Goal: Task Accomplishment & Management: Complete application form

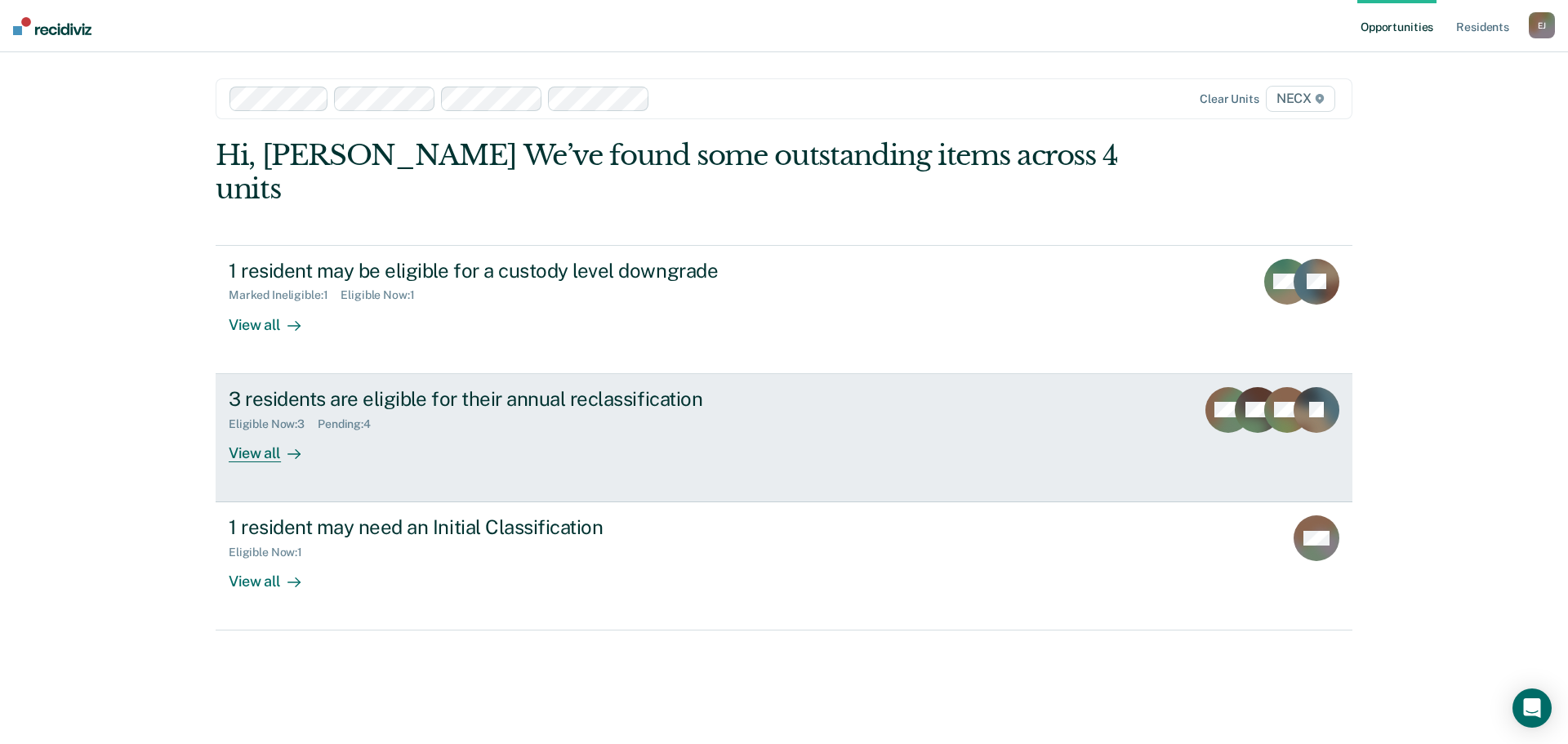
click at [686, 413] on div "3 residents are eligible for their annual reclassification Eligible Now : 3 Pen…" at bounding box center [535, 424] width 613 height 75
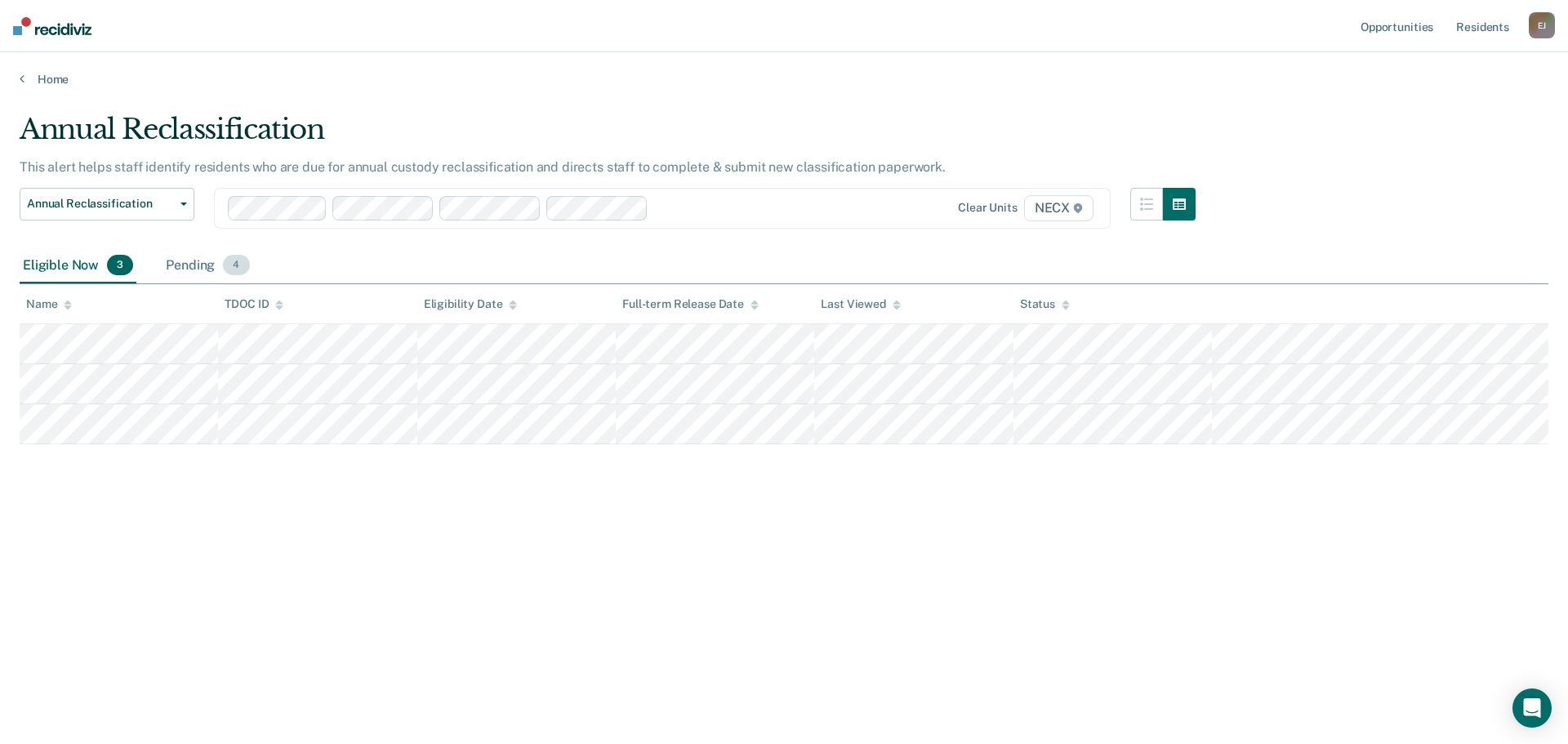
click at [193, 262] on div "Pending 4" at bounding box center [208, 266] width 90 height 36
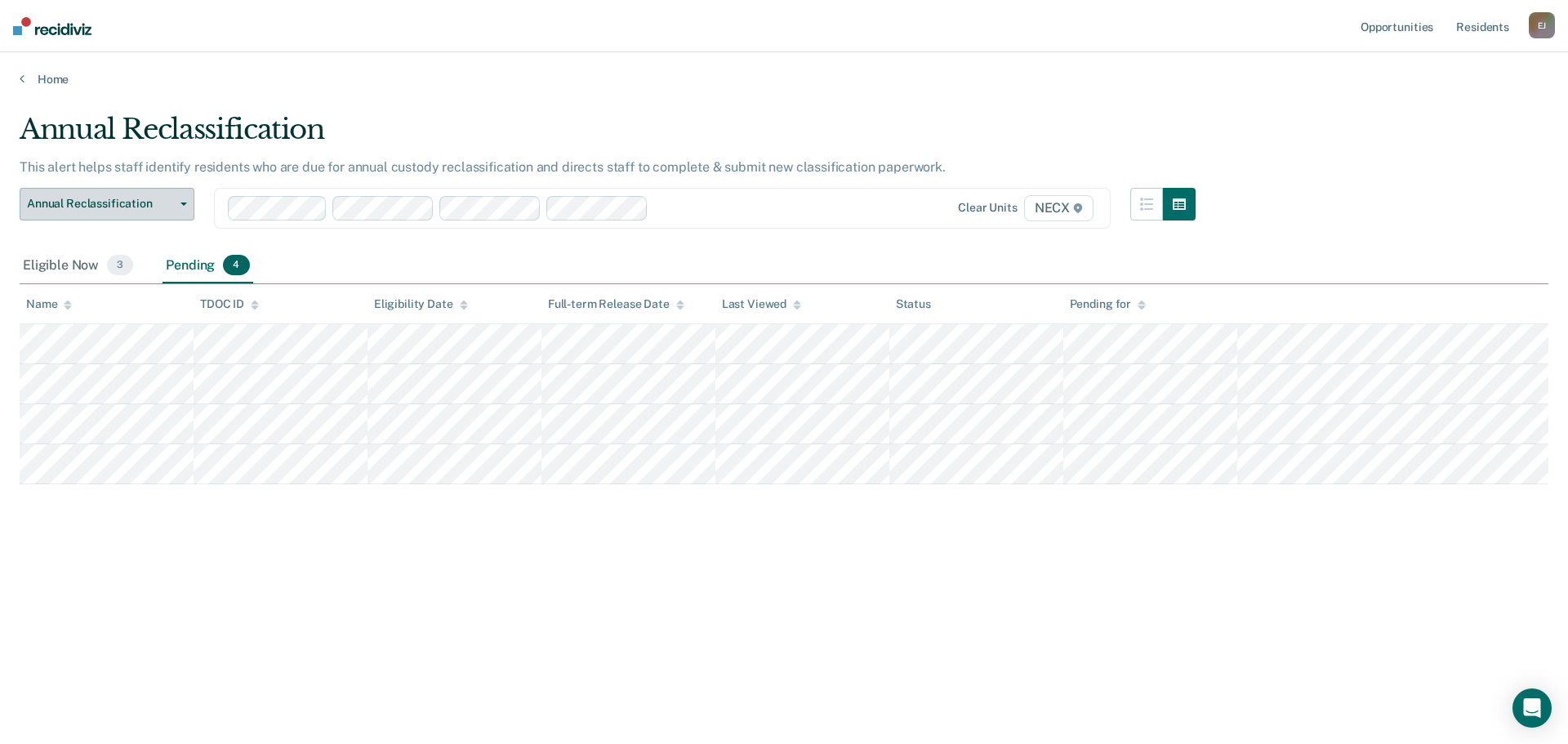
click at [70, 211] on span "Annual Reclassification" at bounding box center [100, 203] width 147 height 14
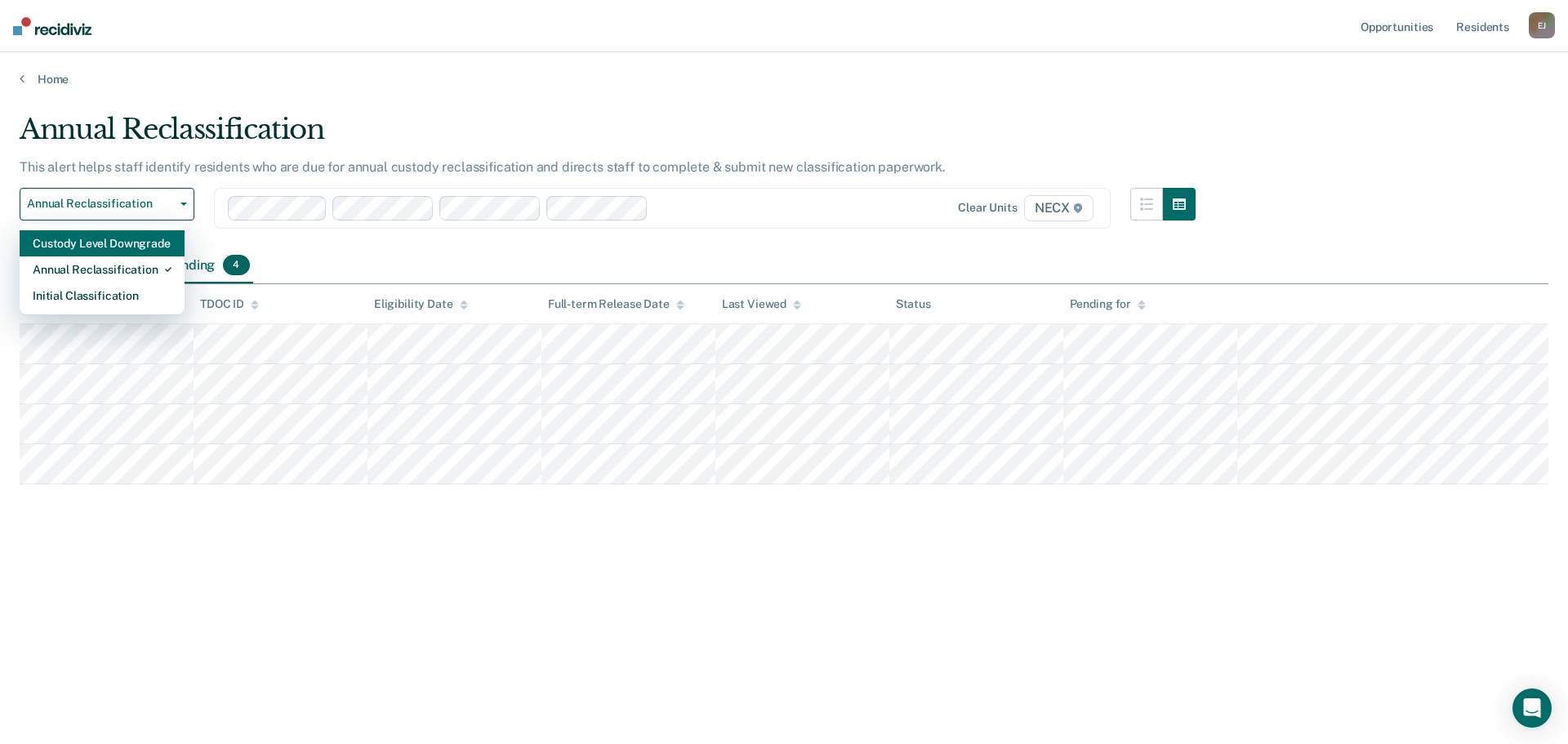
click at [79, 251] on div "Custody Level Downgrade" at bounding box center [101, 242] width 139 height 26
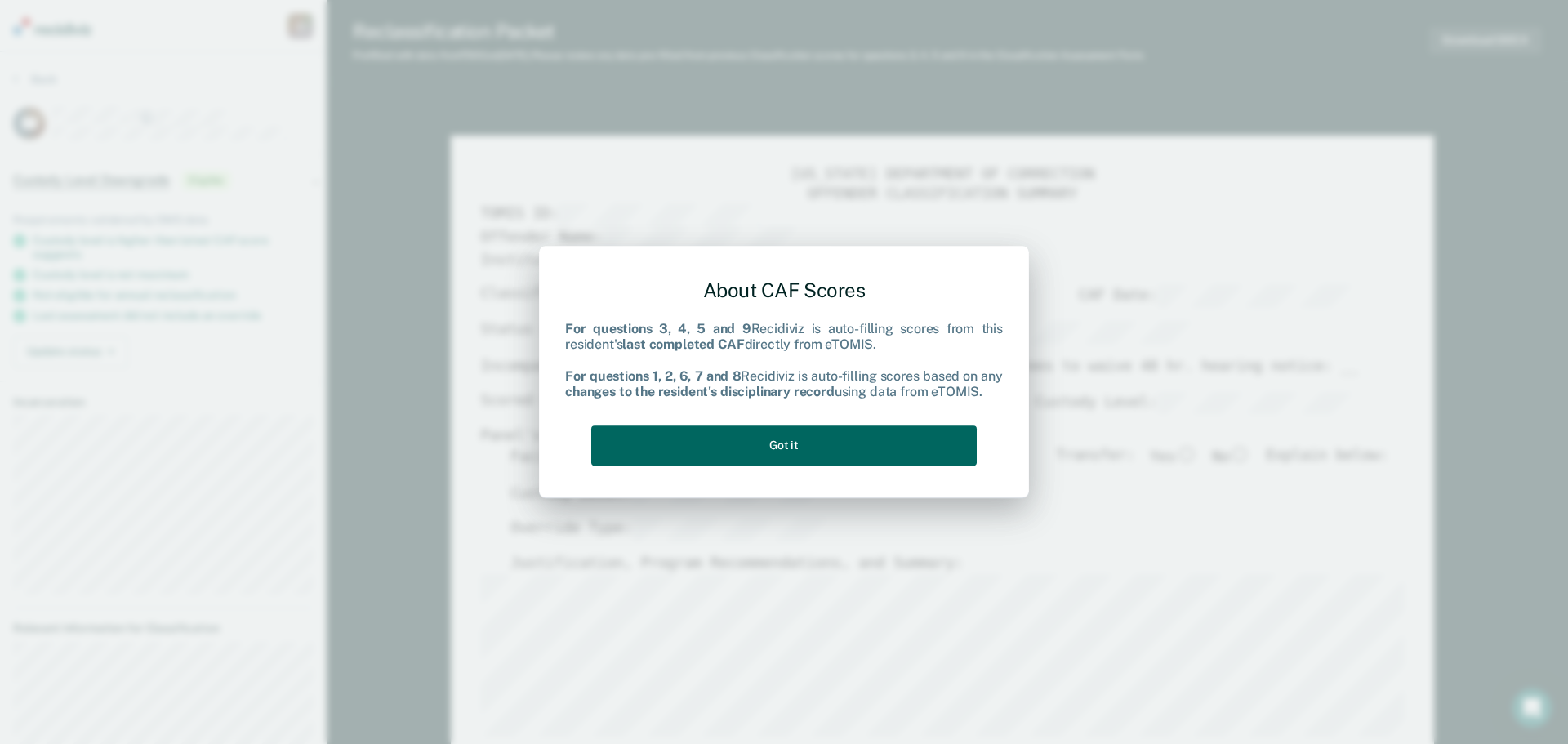
click at [730, 433] on button "Got it" at bounding box center [784, 445] width 385 height 40
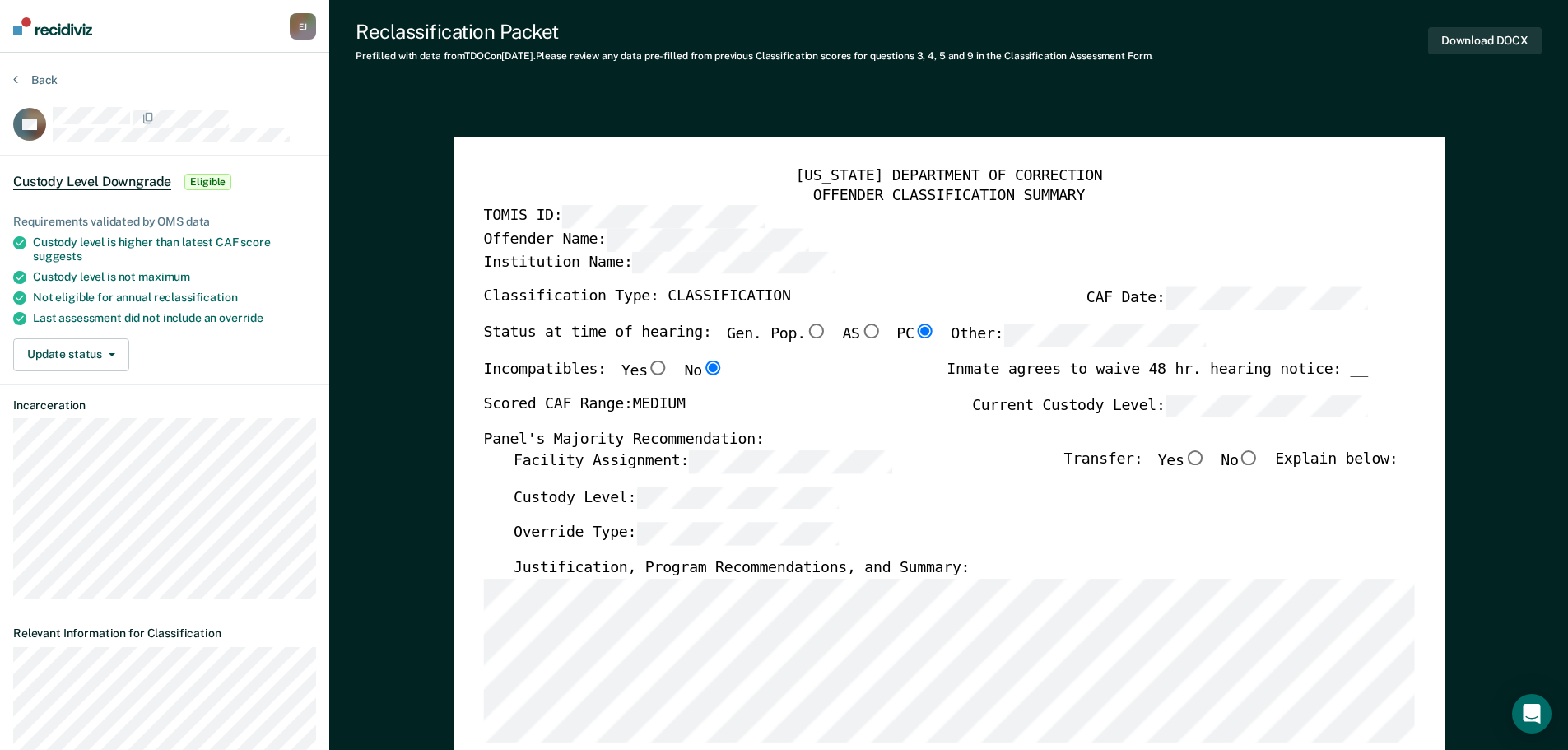
type textarea "x"
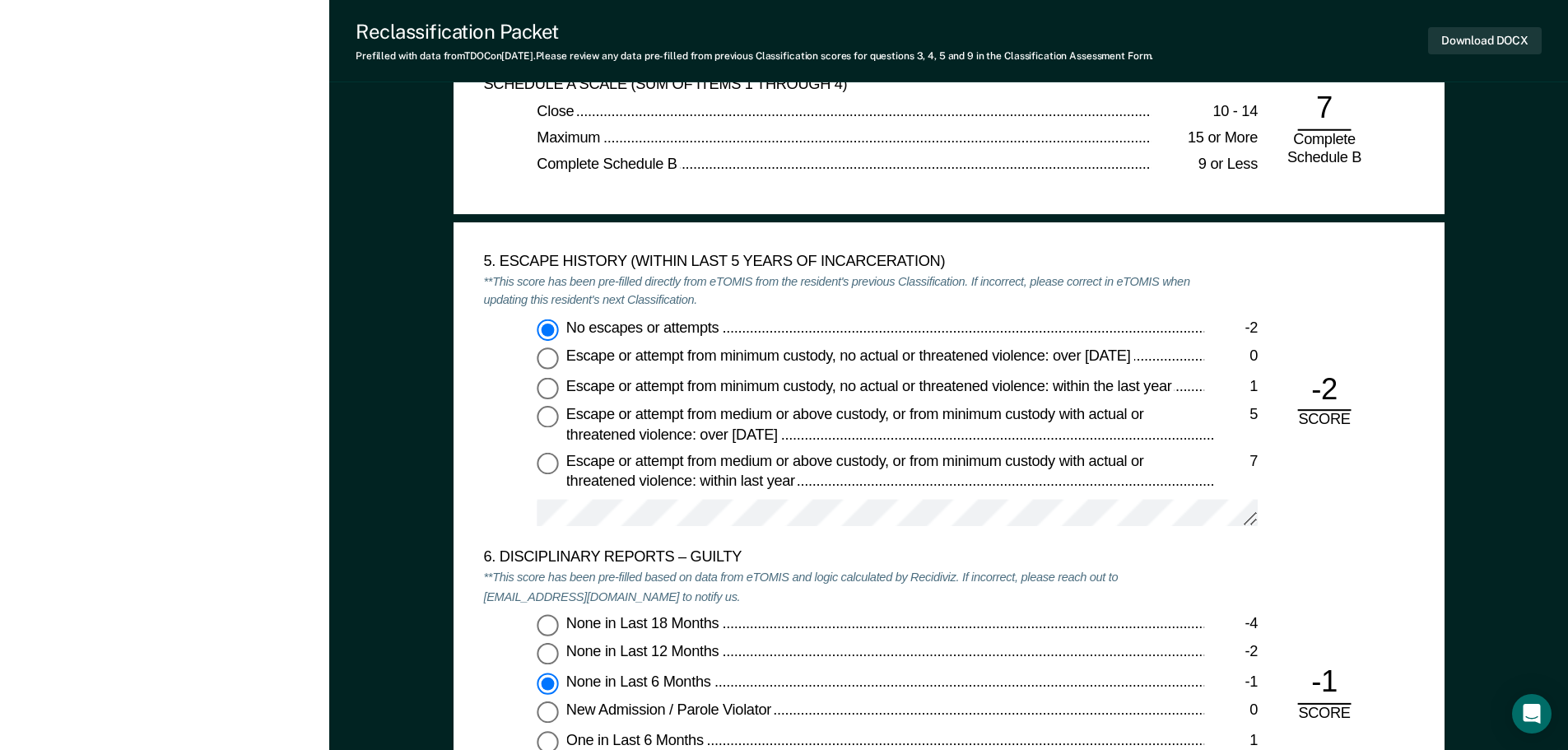
scroll to position [2388, 0]
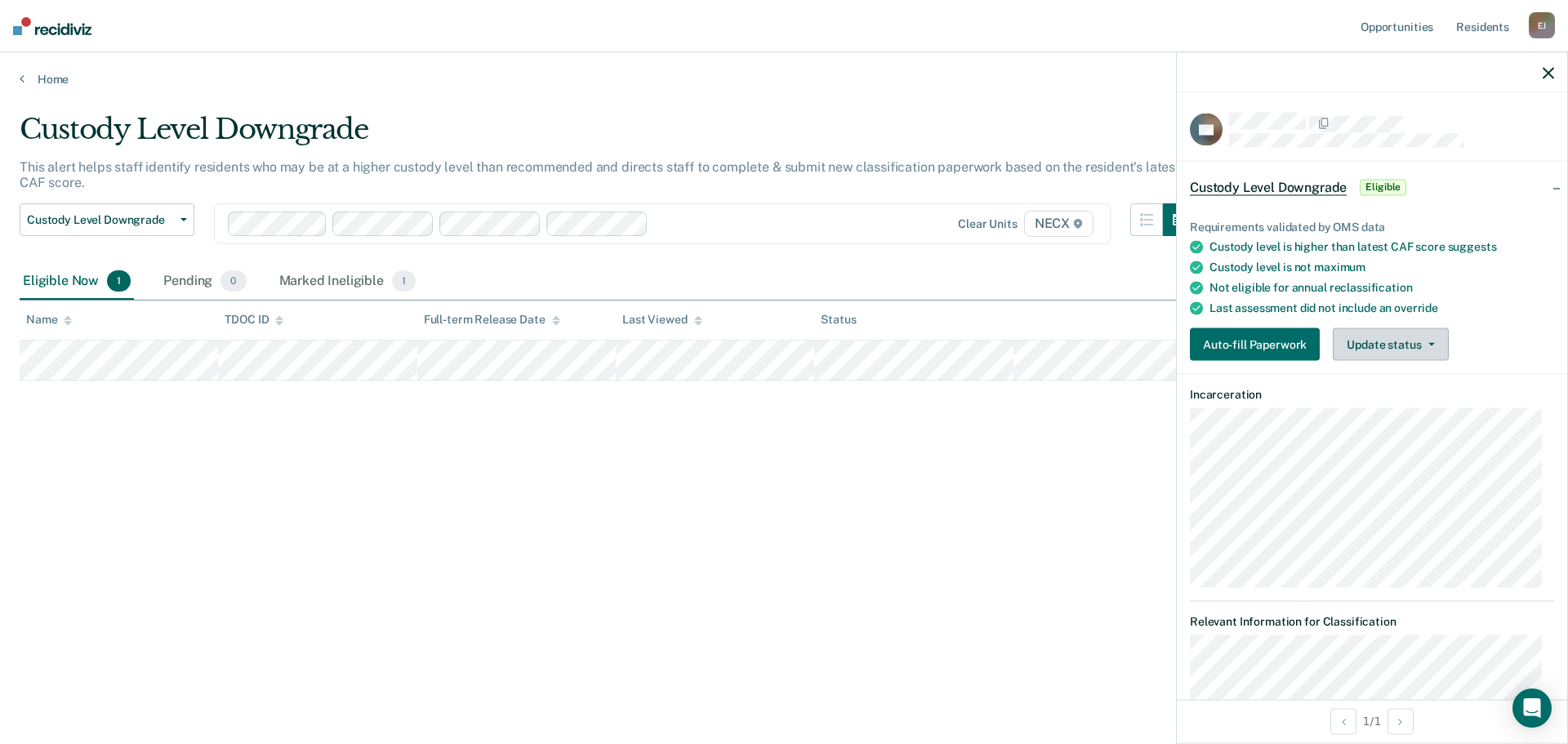
click at [1386, 338] on button "Update status" at bounding box center [1390, 344] width 115 height 32
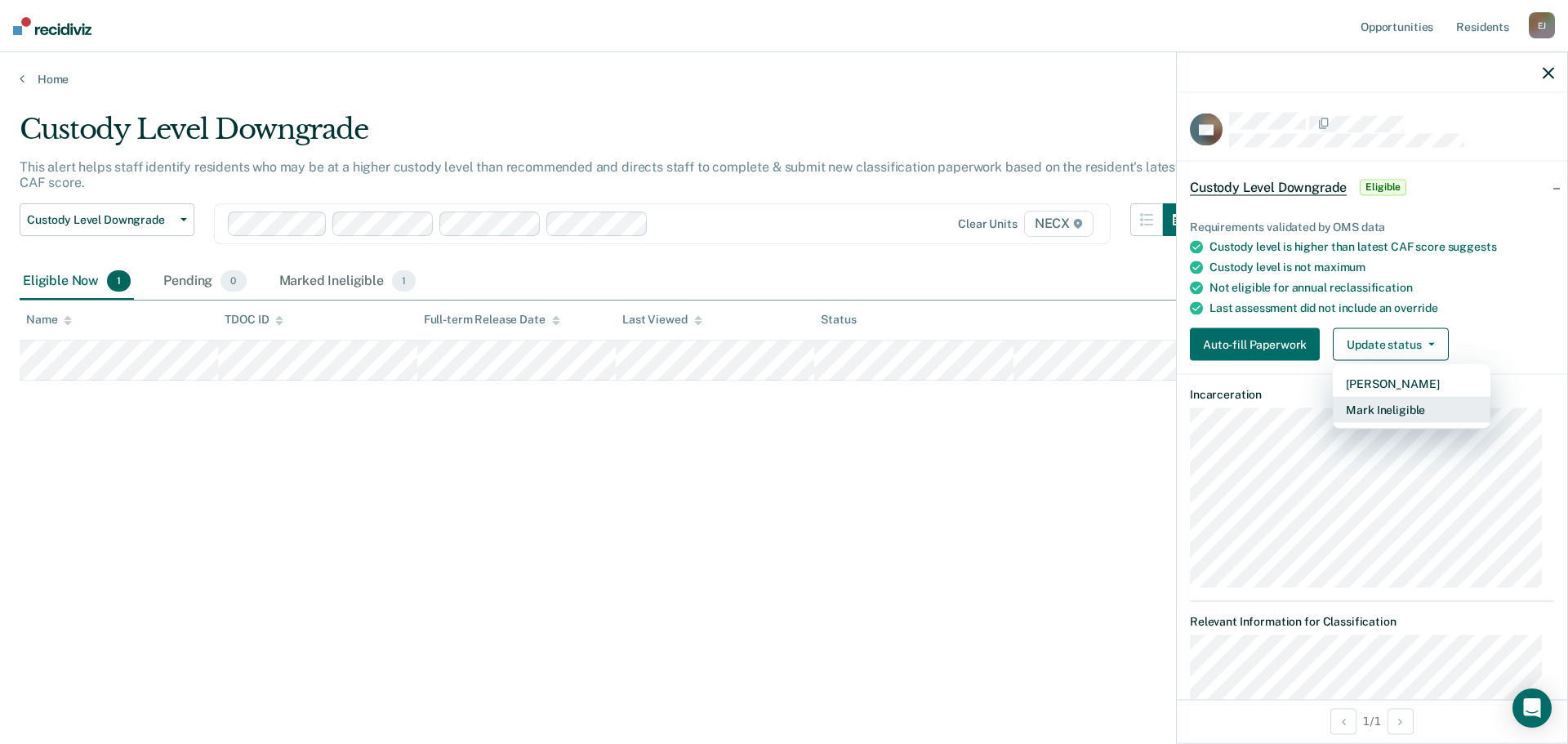
click at [1394, 406] on button "Mark Ineligible" at bounding box center [1411, 409] width 158 height 26
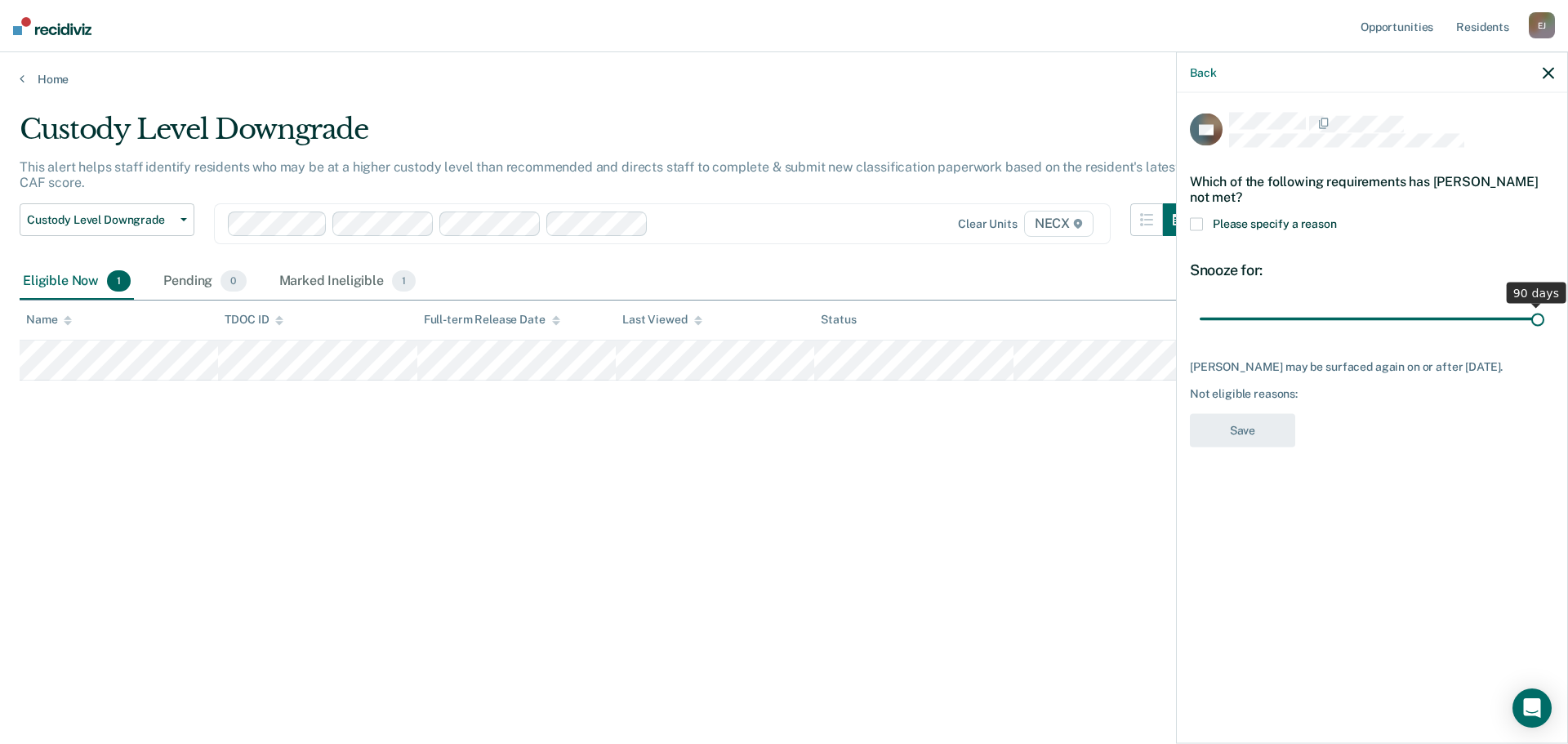
drag, startPoint x: 1315, startPoint y: 319, endPoint x: 1559, endPoint y: 305, distance: 244.4
type input "90"
click at [1544, 305] on input "range" at bounding box center [1371, 319] width 344 height 28
click at [1330, 226] on span "Please specify a reason" at bounding box center [1275, 224] width 125 height 13
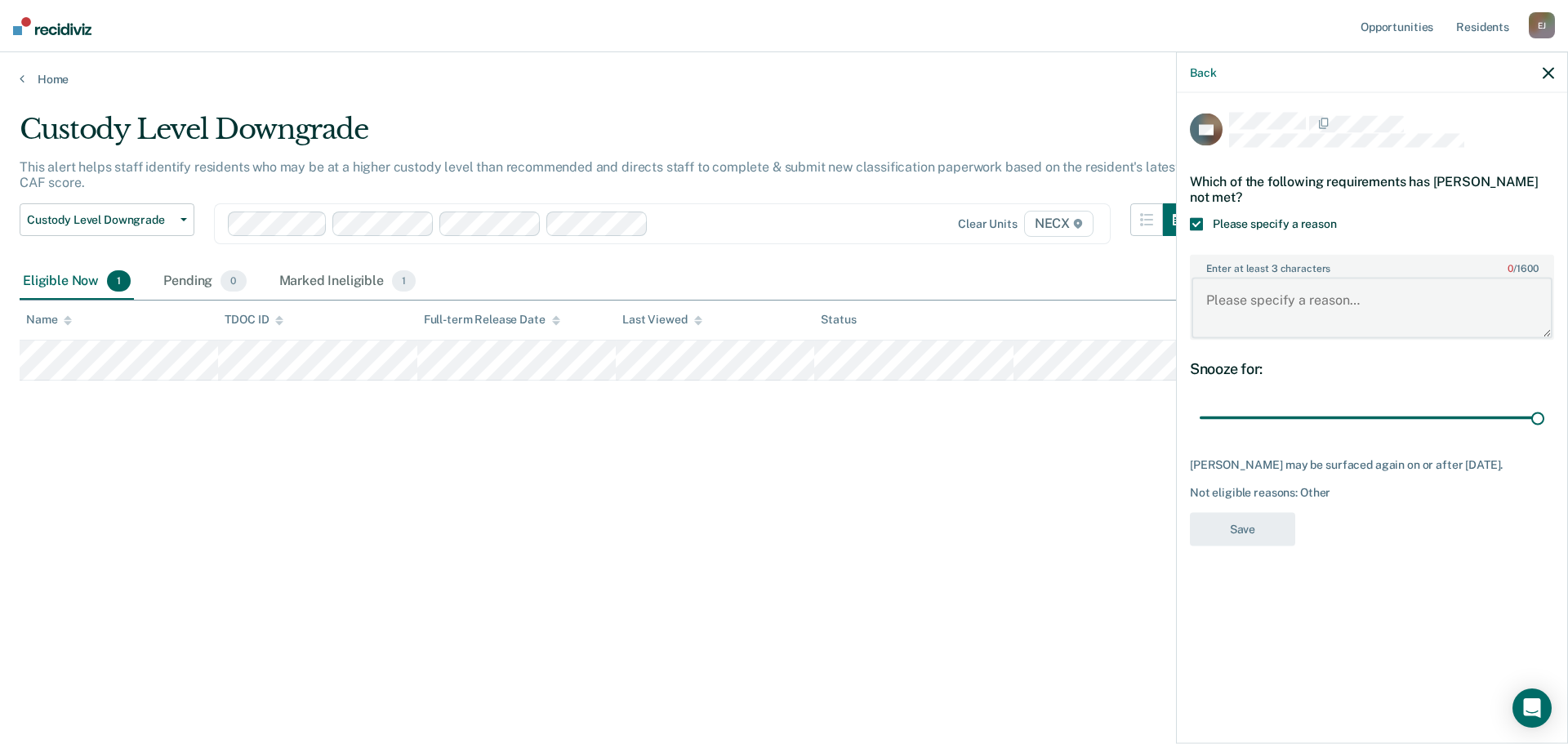
click at [1319, 288] on textarea "Enter at least 3 characters 0 / 1600" at bounding box center [1371, 307] width 361 height 61
type textarea "W"
type textarea "H"
click at [1541, 77] on div "Back" at bounding box center [1371, 72] width 390 height 41
click at [1541, 76] on div "Back" at bounding box center [1371, 72] width 390 height 41
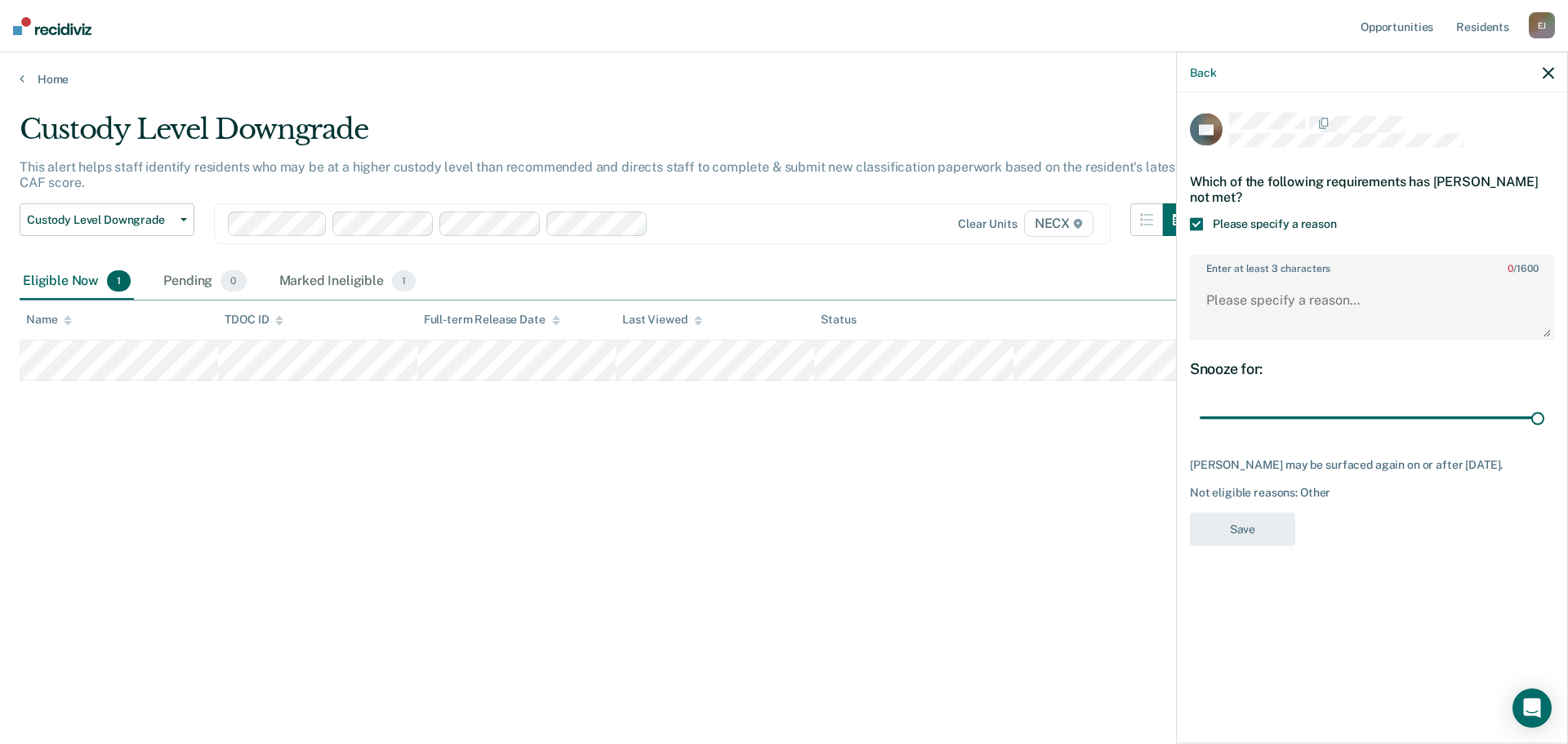
click at [1542, 72] on icon "button" at bounding box center [1548, 73] width 12 height 12
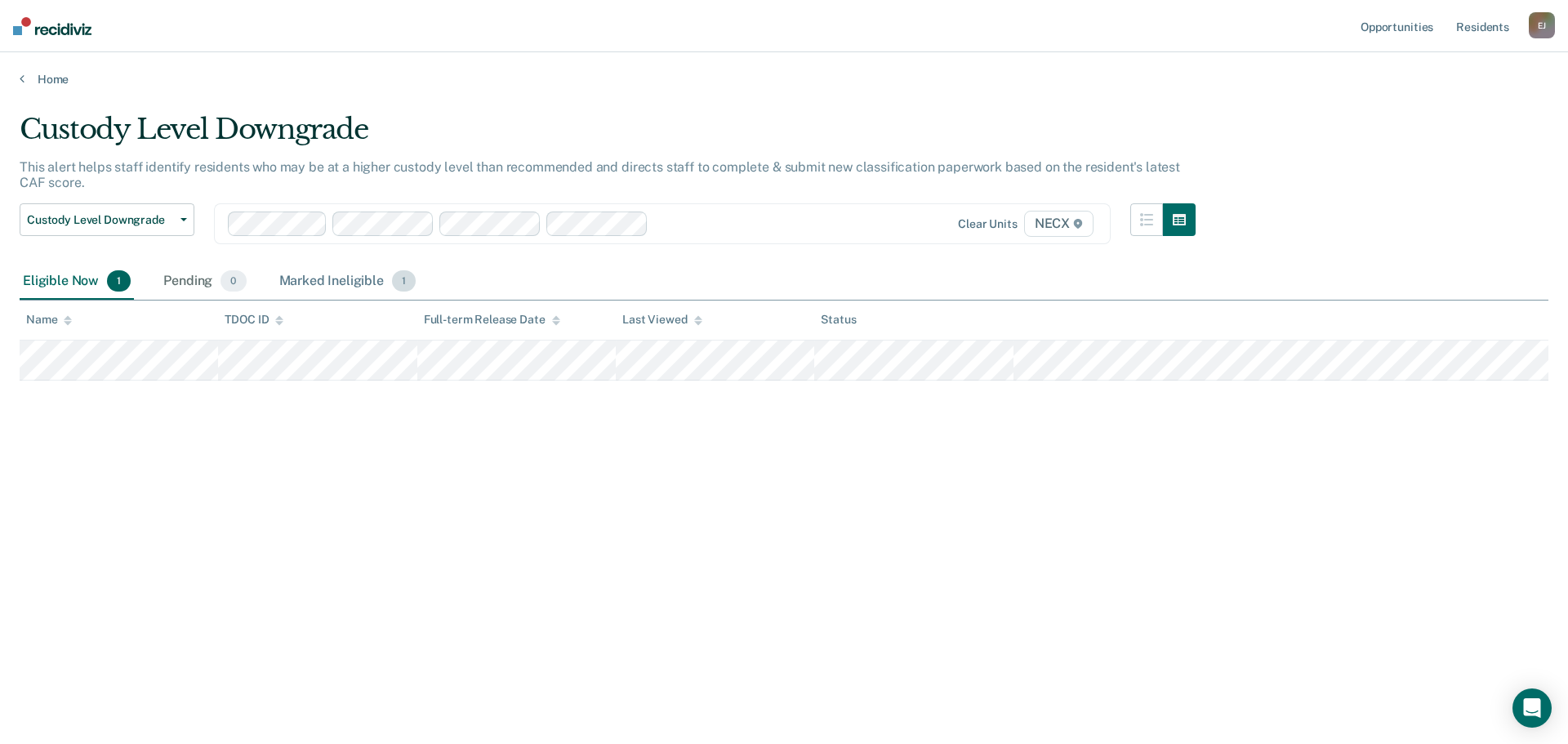
click at [280, 280] on div "Marked Ineligible 1" at bounding box center [347, 281] width 144 height 36
